Goal: Navigation & Orientation: Find specific page/section

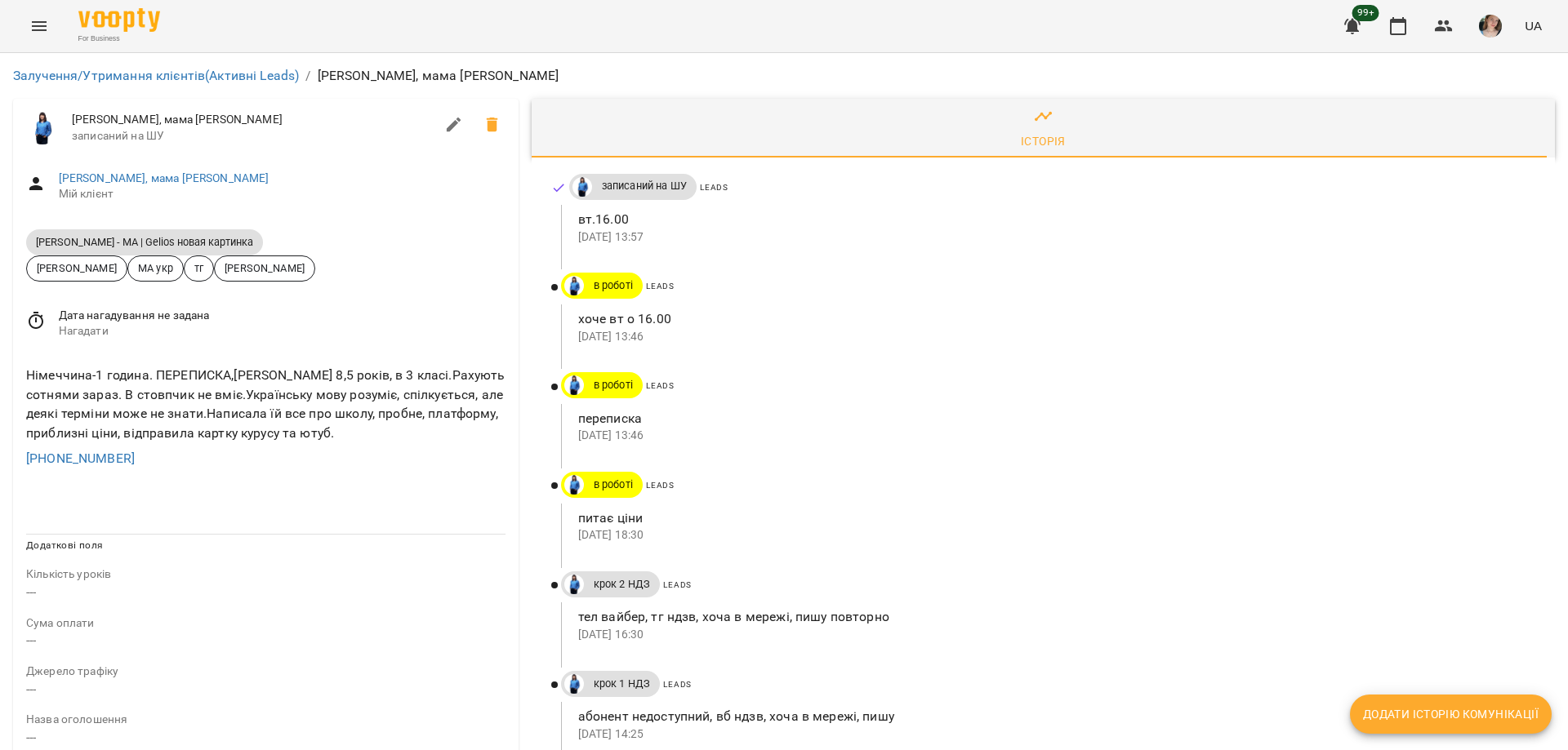
click at [1356, 448] on div "переписка 08 жовт 2025 13:46" at bounding box center [1054, 426] width 951 height 45
click at [1464, 464] on span at bounding box center [1048, 458] width 974 height 19
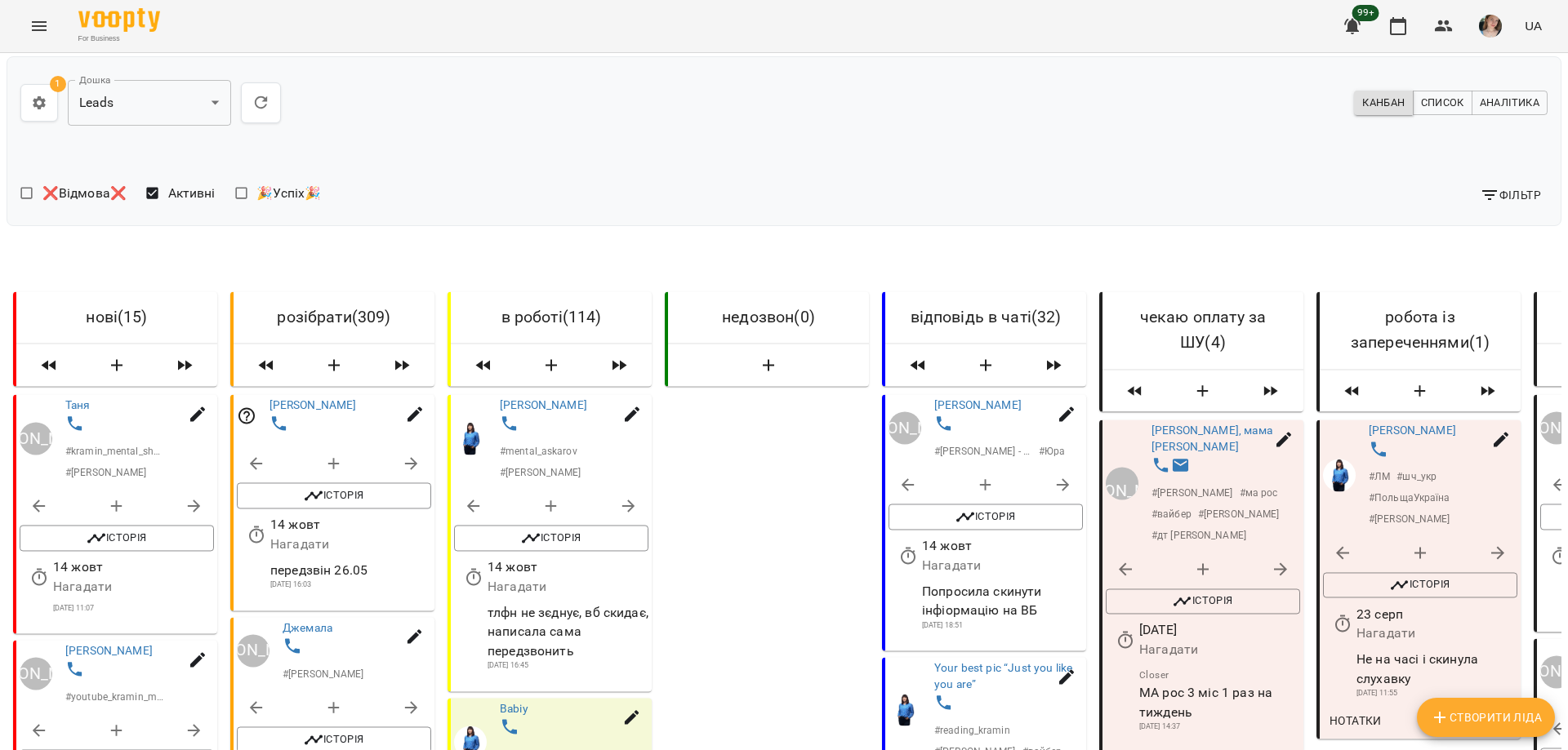
scroll to position [2286, 0]
click at [172, 526] on button "Історія" at bounding box center [116, 538] width 194 height 26
click at [122, 529] on span "Історія" at bounding box center [116, 538] width 178 height 19
